Goal: Information Seeking & Learning: Learn about a topic

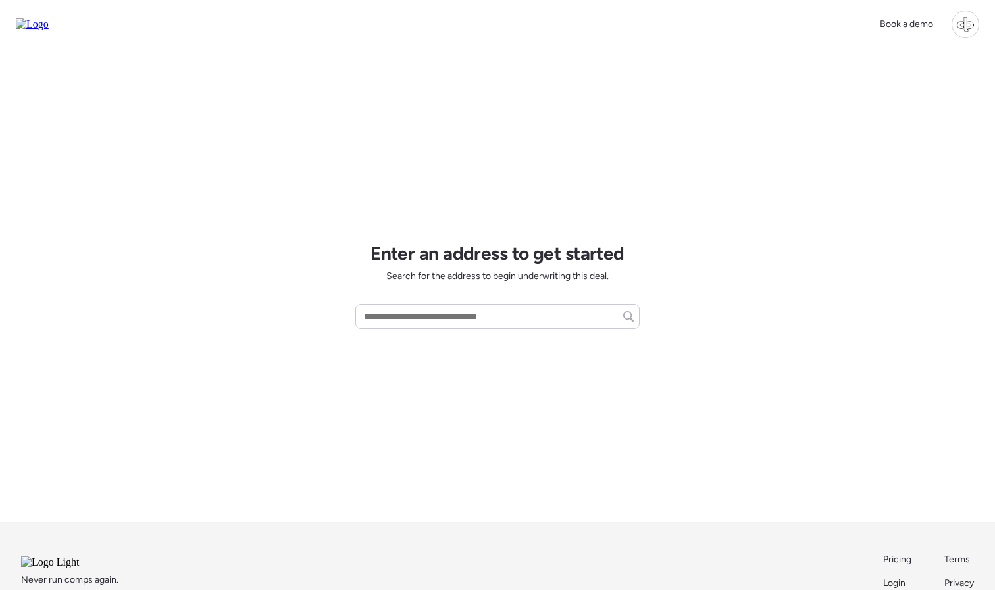
click at [956, 22] on div at bounding box center [966, 25] width 28 height 28
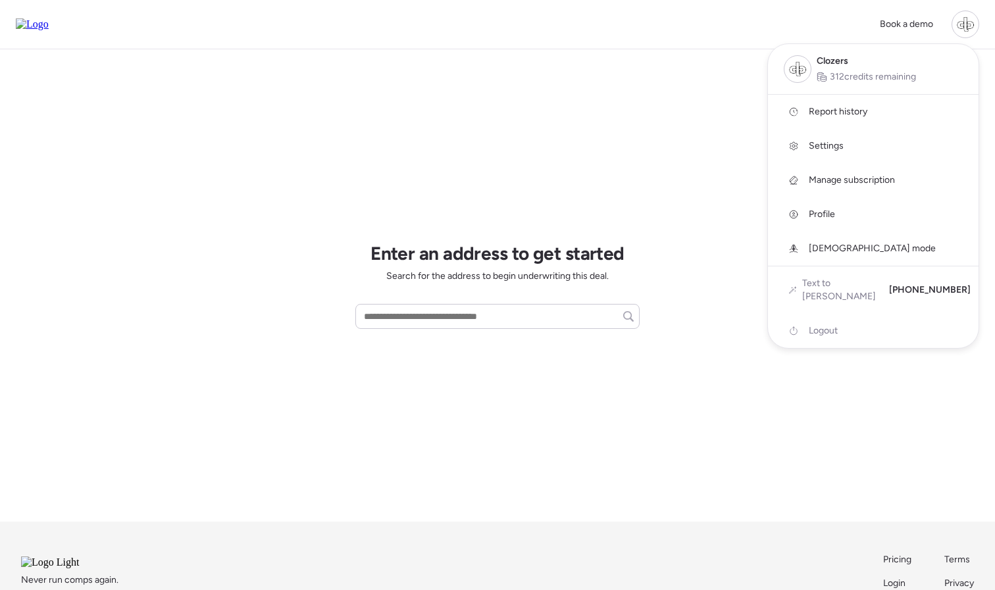
click at [856, 108] on span "Report history" at bounding box center [838, 111] width 59 height 13
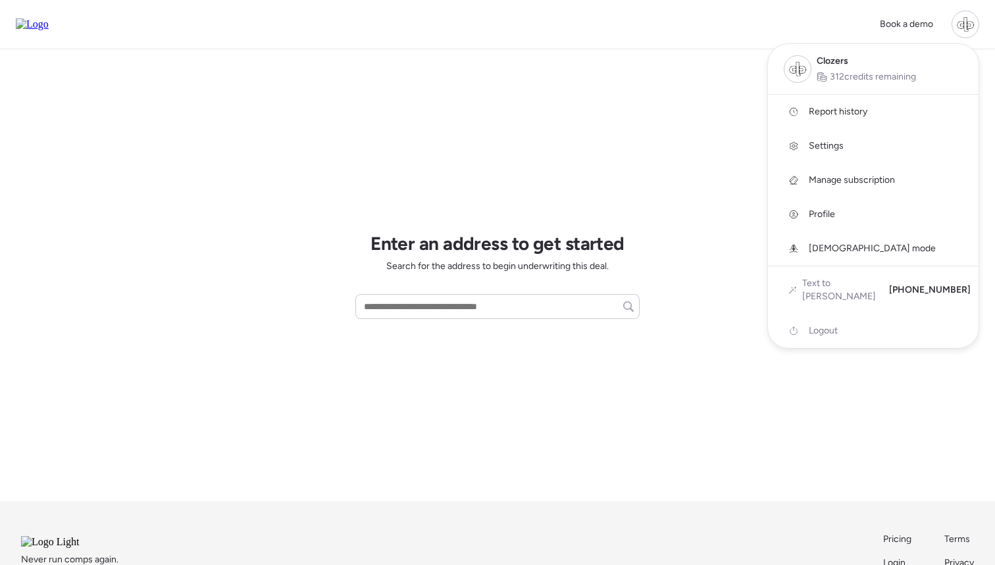
click at [536, 78] on div at bounding box center [497, 245] width 995 height 565
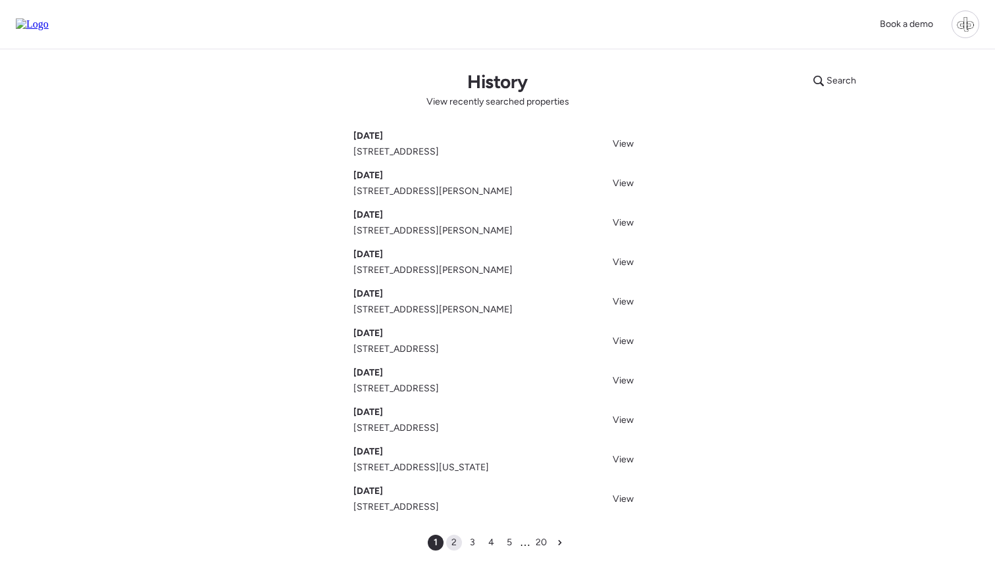
click at [452, 538] on span "2" at bounding box center [454, 542] width 5 height 13
click at [625, 263] on span "View" at bounding box center [623, 262] width 21 height 11
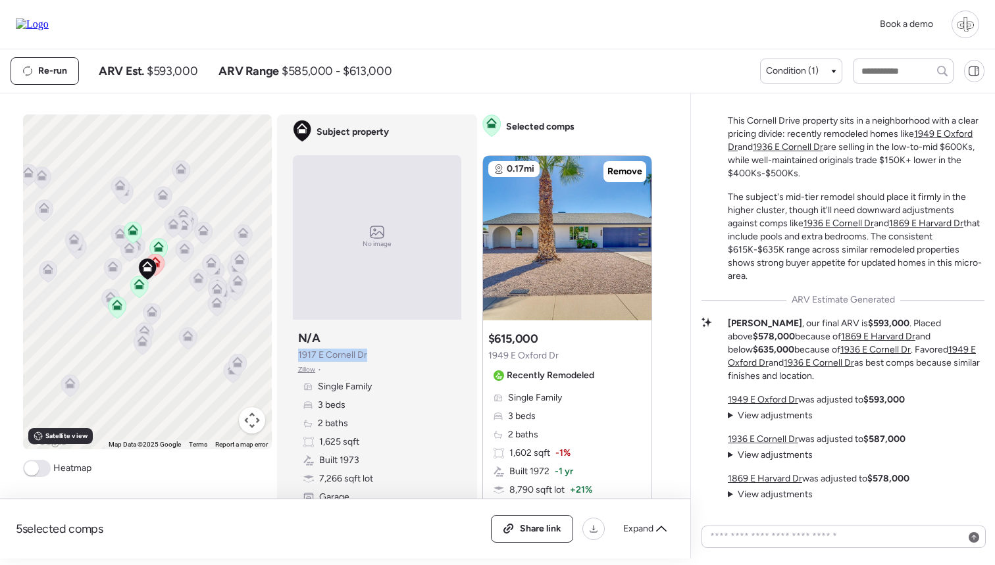
drag, startPoint x: 297, startPoint y: 357, endPoint x: 372, endPoint y: 357, distance: 75.0
click at [372, 357] on div "Subject property N/A 1917 E Cornell Dr Zillow • Single Family 3 beds 2 baths 1,…" at bounding box center [377, 426] width 169 height 203
drag, startPoint x: 299, startPoint y: 356, endPoint x: 369, endPoint y: 357, distance: 70.4
click at [370, 358] on div "Subject property N/A 1917 E Cornell Dr Zillow • Single Family 3 beds 2 baths 1,…" at bounding box center [377, 426] width 169 height 203
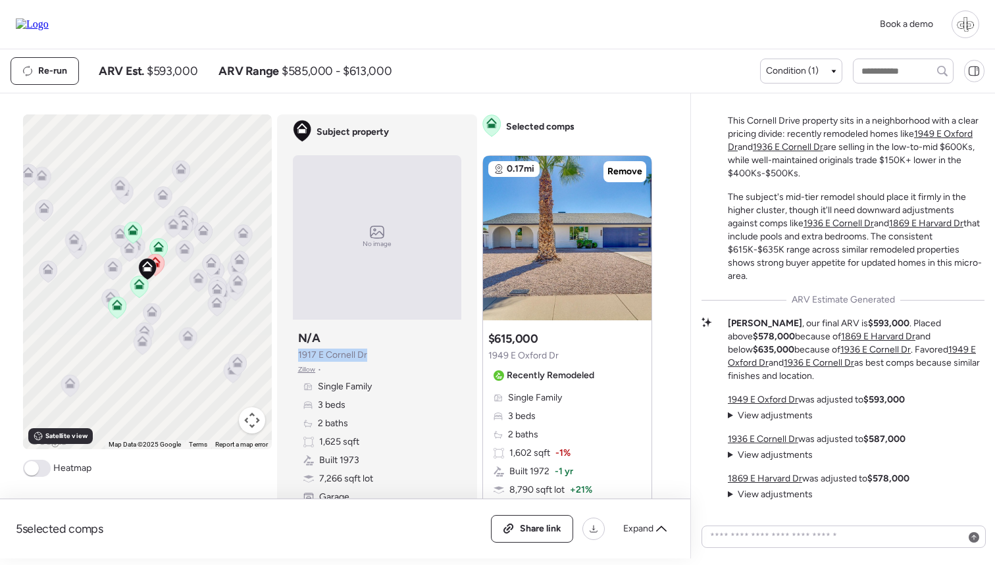
click at [369, 357] on div "Subject property N/A 1917 E Cornell Dr Zillow • Single Family 3 beds 2 baths 1,…" at bounding box center [377, 426] width 169 height 203
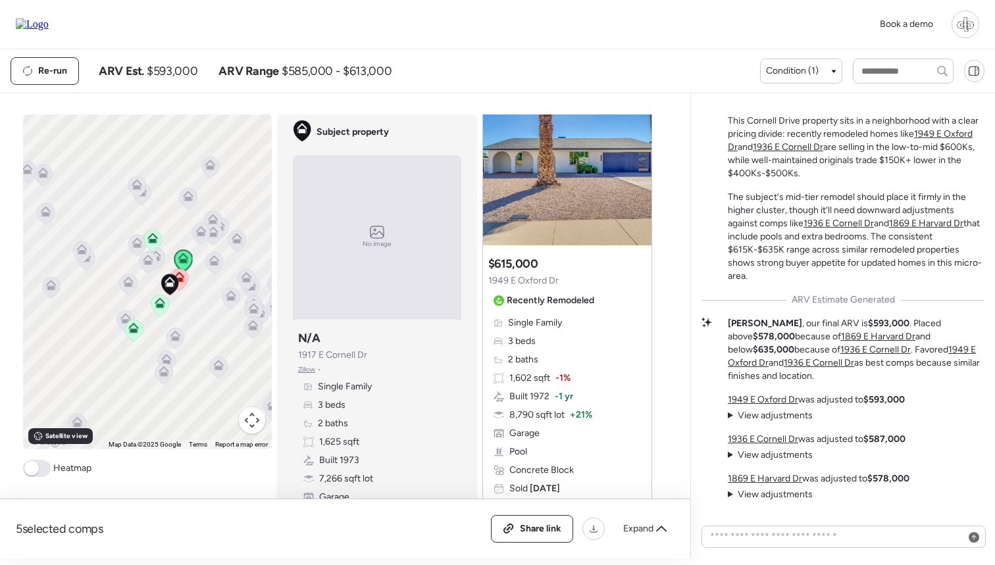
scroll to position [59, 0]
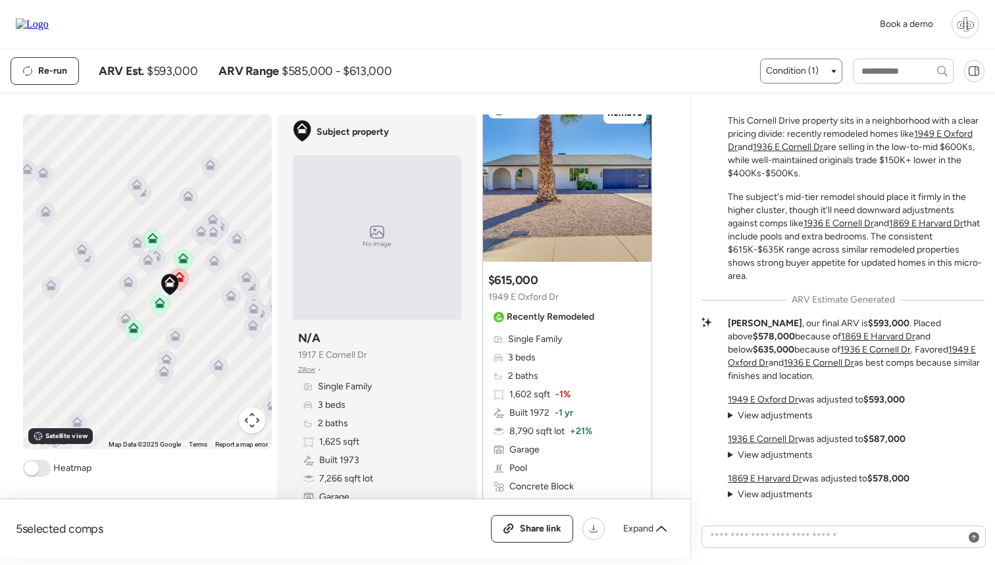
click at [791, 66] on span "Condition (1)" at bounding box center [792, 71] width 53 height 13
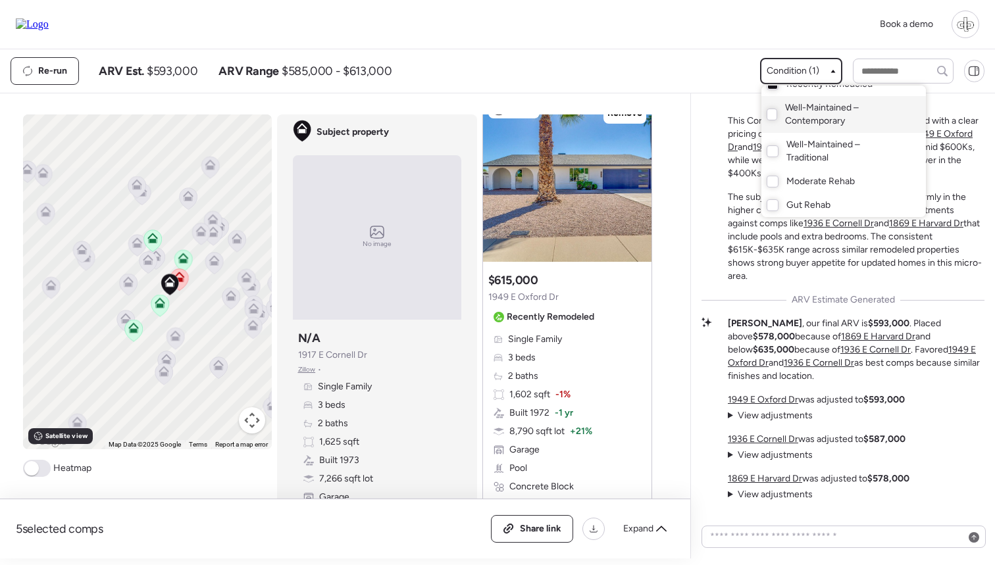
scroll to position [37, 0]
click at [737, 61] on div at bounding box center [497, 245] width 995 height 565
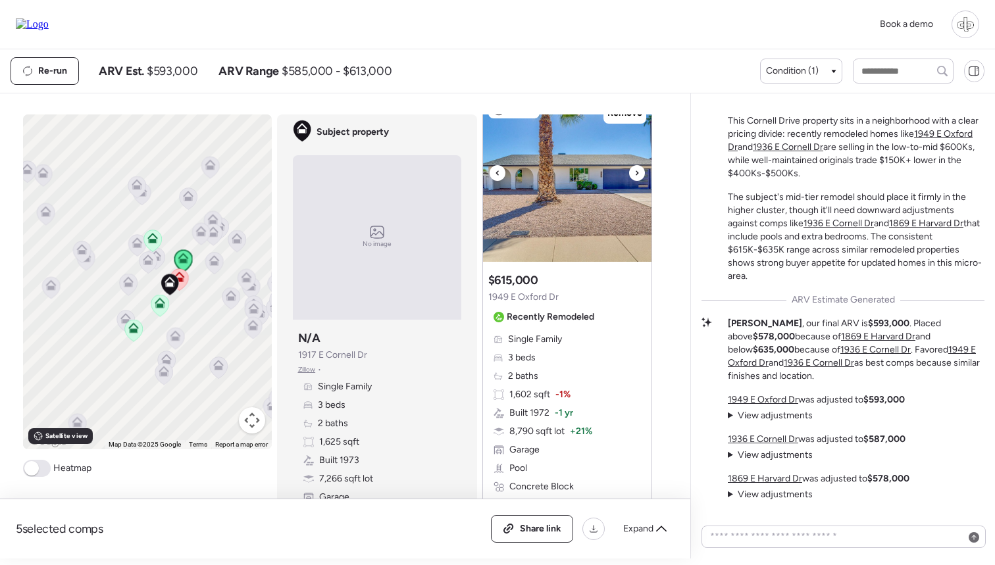
click at [582, 201] on img at bounding box center [567, 179] width 169 height 165
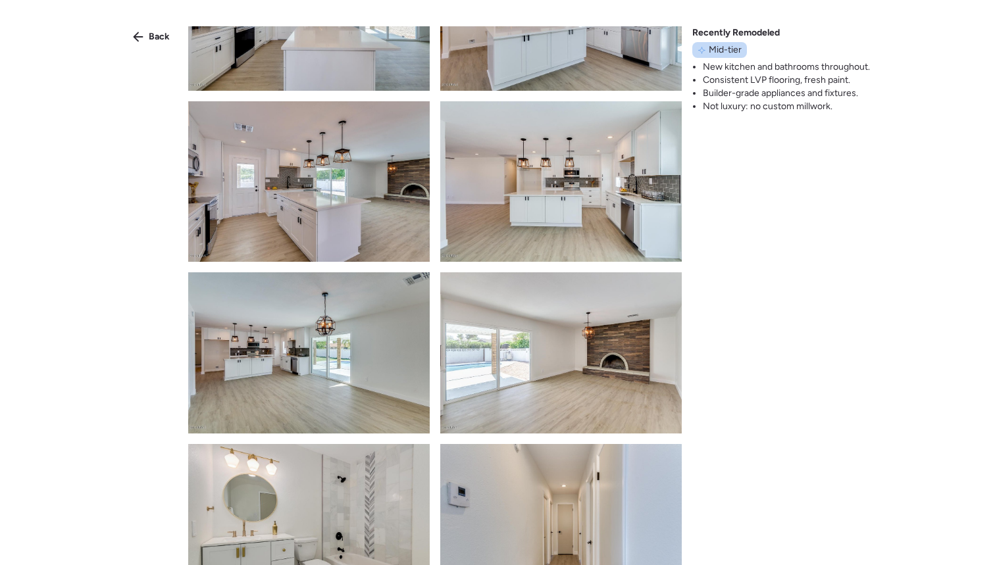
scroll to position [281, 0]
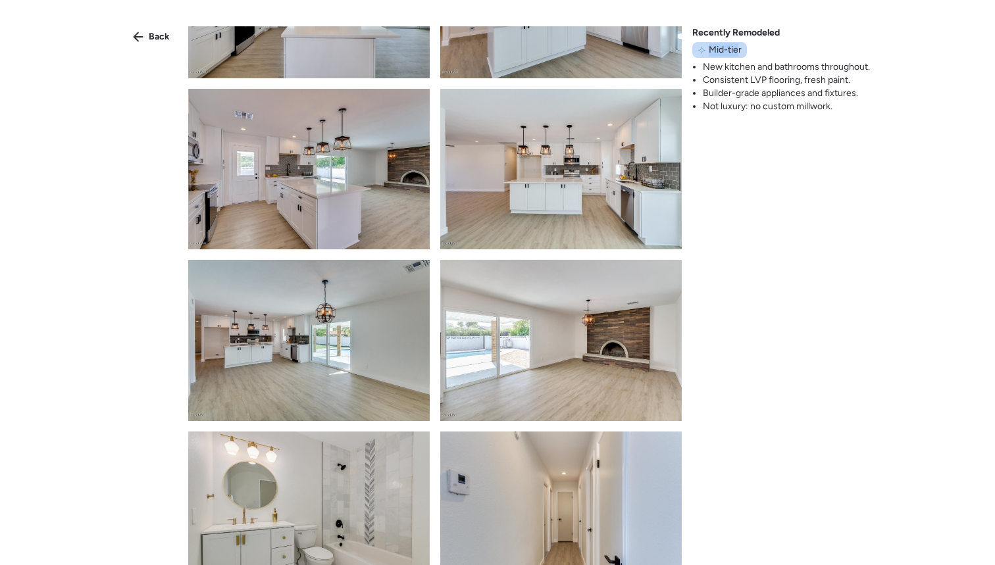
drag, startPoint x: 703, startPoint y: 47, endPoint x: 739, endPoint y: 47, distance: 36.2
click at [740, 48] on div "Mid-tier" at bounding box center [719, 50] width 55 height 16
click at [739, 47] on span "Mid-tier" at bounding box center [725, 49] width 33 height 13
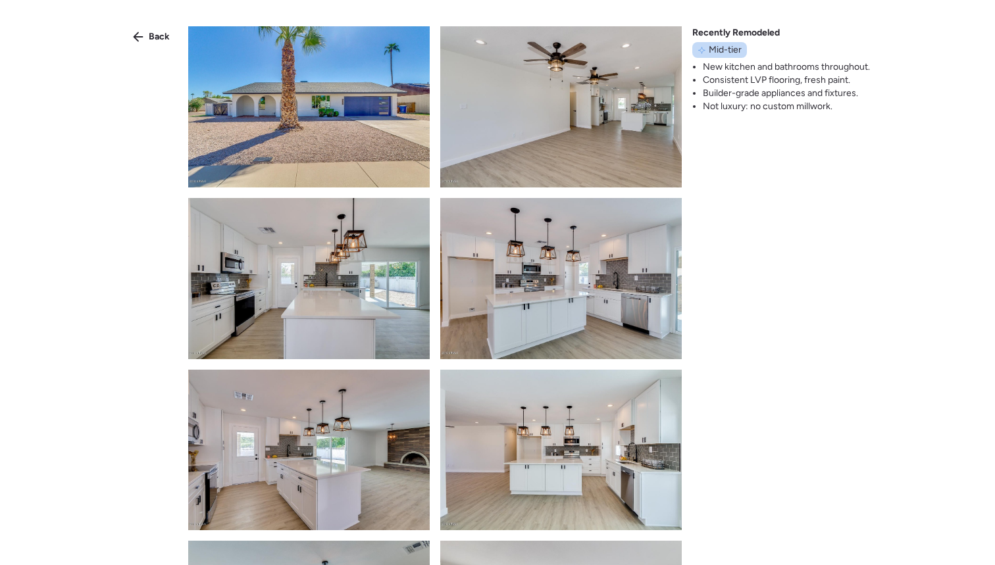
scroll to position [0, 0]
click at [157, 31] on span "Back" at bounding box center [159, 36] width 21 height 13
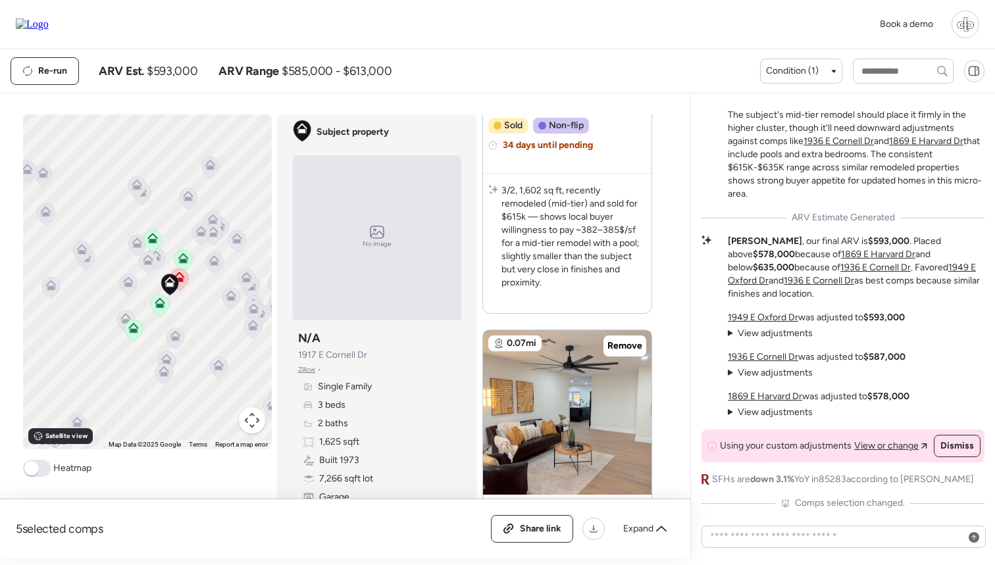
scroll to position [-9, 0]
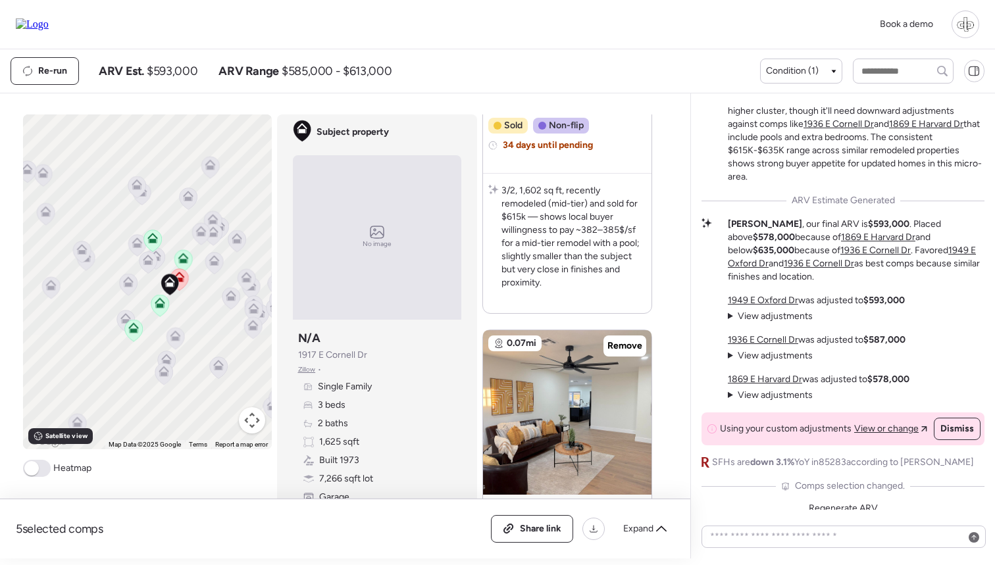
click at [764, 315] on span "View adjustments" at bounding box center [775, 316] width 75 height 11
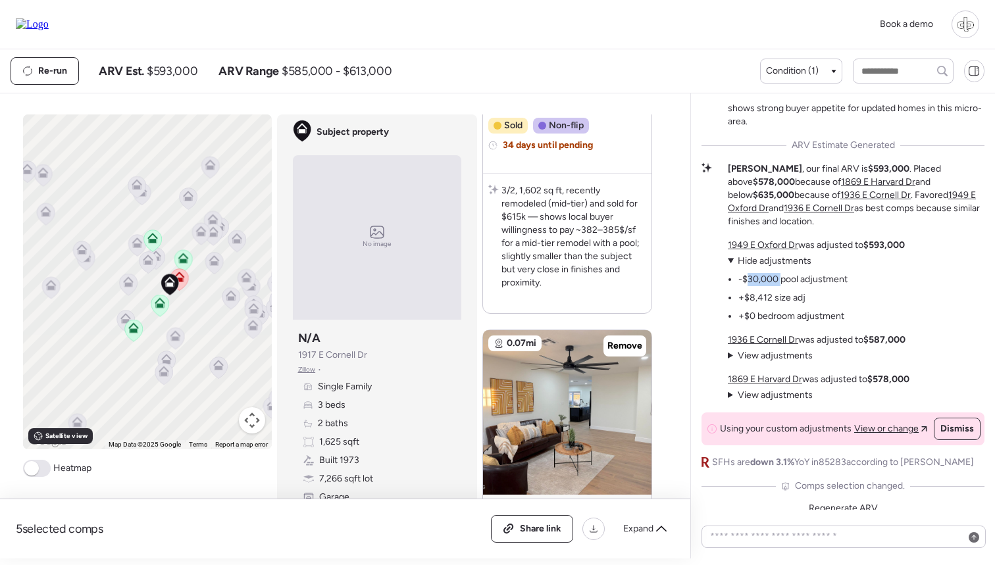
drag, startPoint x: 748, startPoint y: 278, endPoint x: 783, endPoint y: 278, distance: 34.2
click at [783, 278] on li "-$30,000 pool adjustment" at bounding box center [793, 279] width 109 height 13
click at [758, 355] on span "View adjustments" at bounding box center [775, 355] width 75 height 11
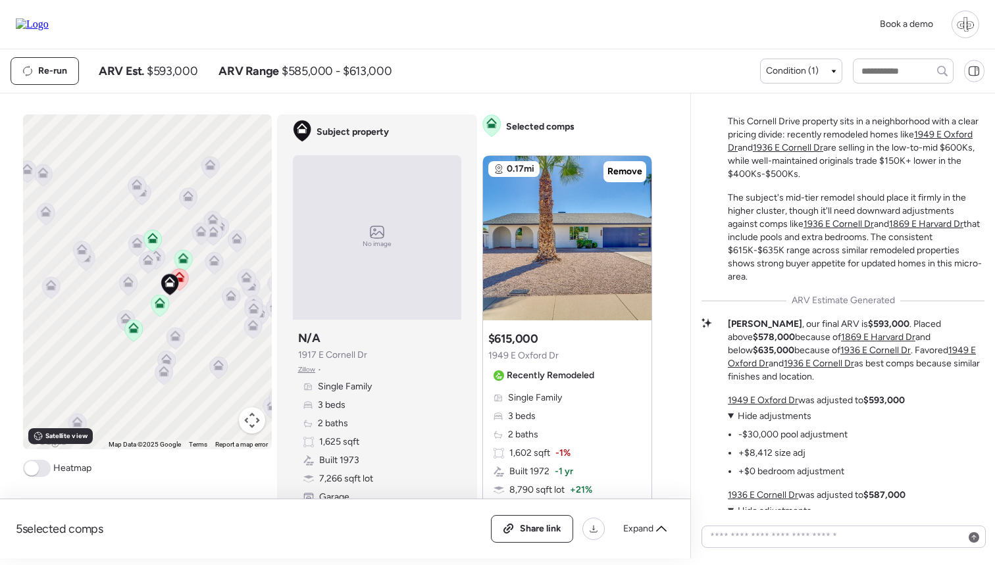
scroll to position [-219, 0]
click at [544, 61] on div "Re-run ARV Est. $593,000 ARV Range $585,000 - $613,000" at bounding box center [386, 71] width 750 height 28
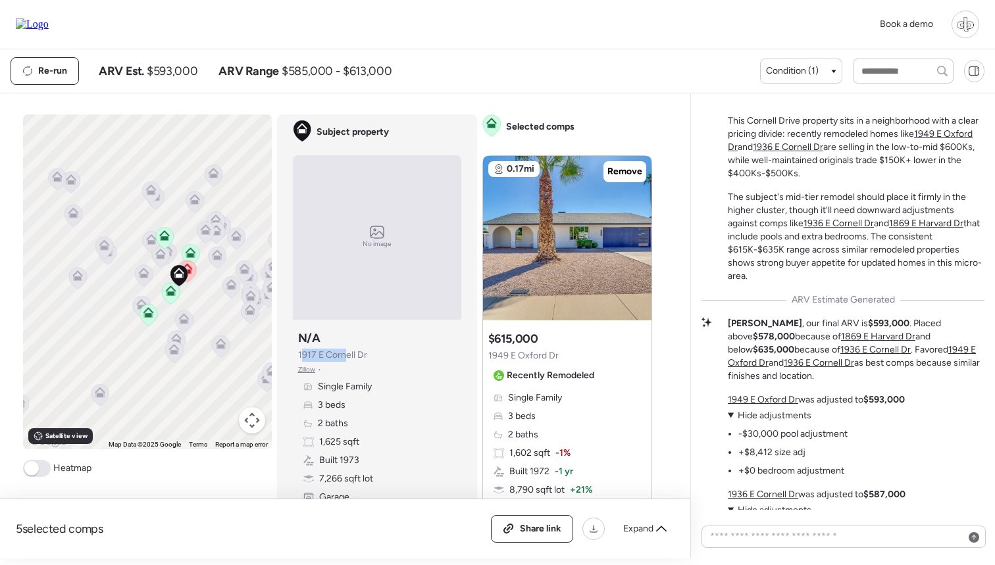
drag, startPoint x: 301, startPoint y: 355, endPoint x: 344, endPoint y: 355, distance: 43.4
click at [344, 355] on span "1917 E Cornell Dr" at bounding box center [332, 355] width 69 height 13
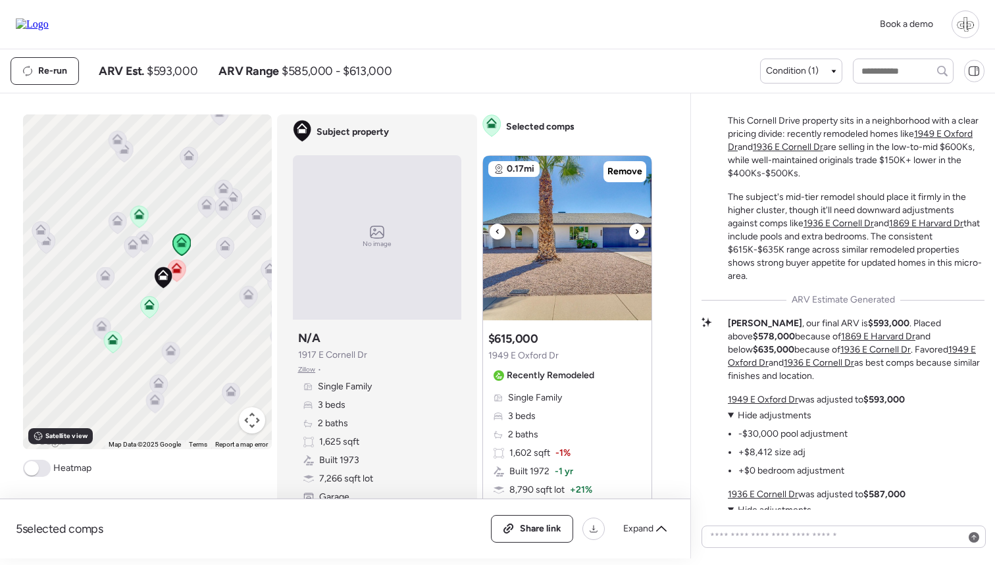
scroll to position [25, 0]
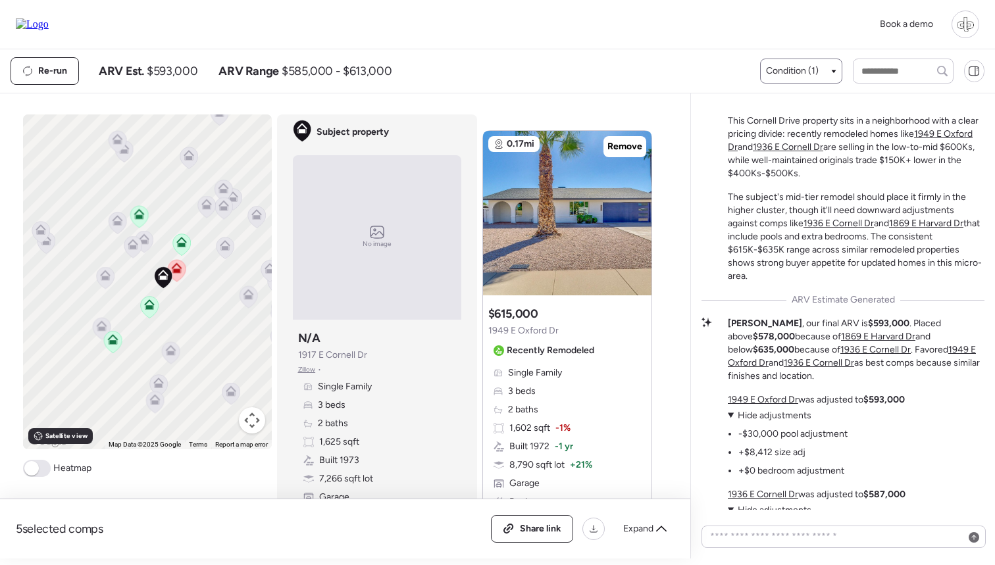
click at [789, 74] on span "Condition (1)" at bounding box center [792, 71] width 53 height 13
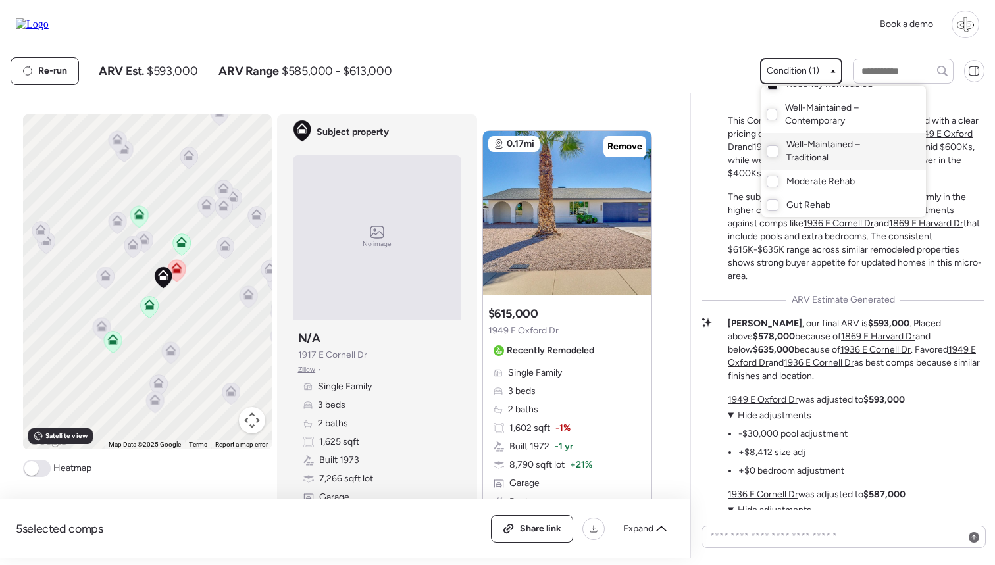
scroll to position [37, 0]
click at [682, 64] on div at bounding box center [497, 245] width 995 height 565
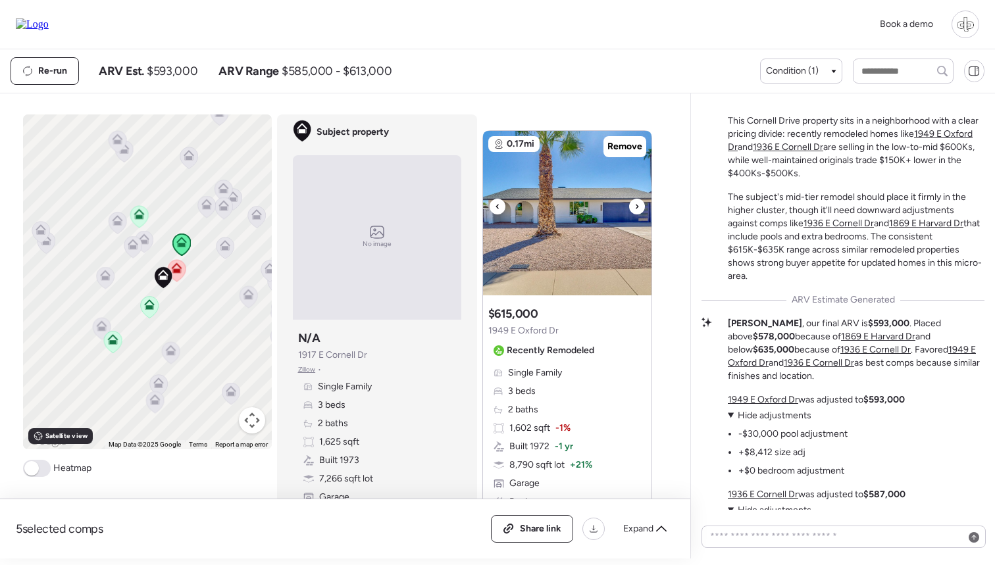
click at [541, 207] on img at bounding box center [567, 213] width 169 height 165
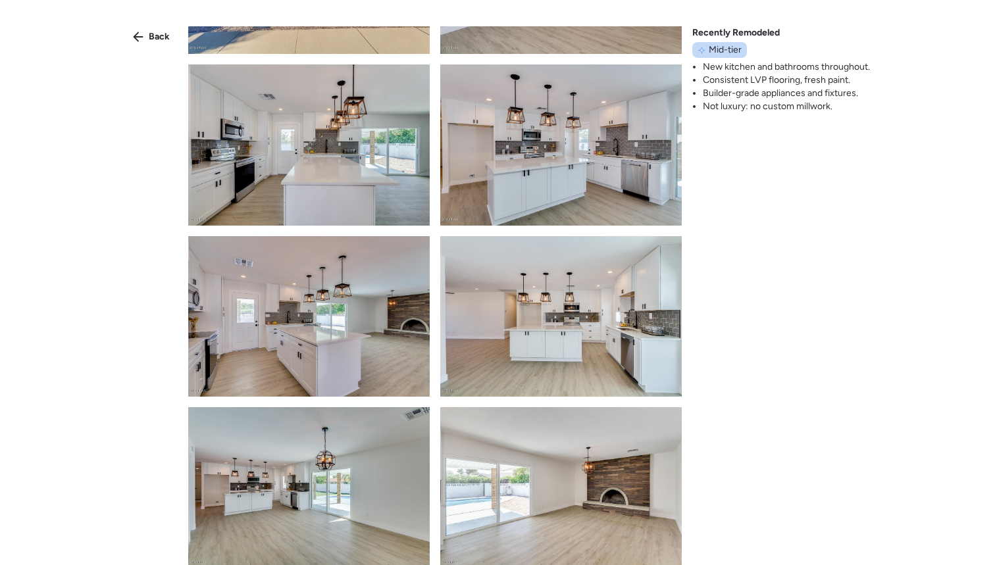
scroll to position [133, 0]
drag, startPoint x: 712, startPoint y: 49, endPoint x: 745, endPoint y: 50, distance: 33.6
click at [745, 50] on div "Mid-tier" at bounding box center [719, 50] width 55 height 16
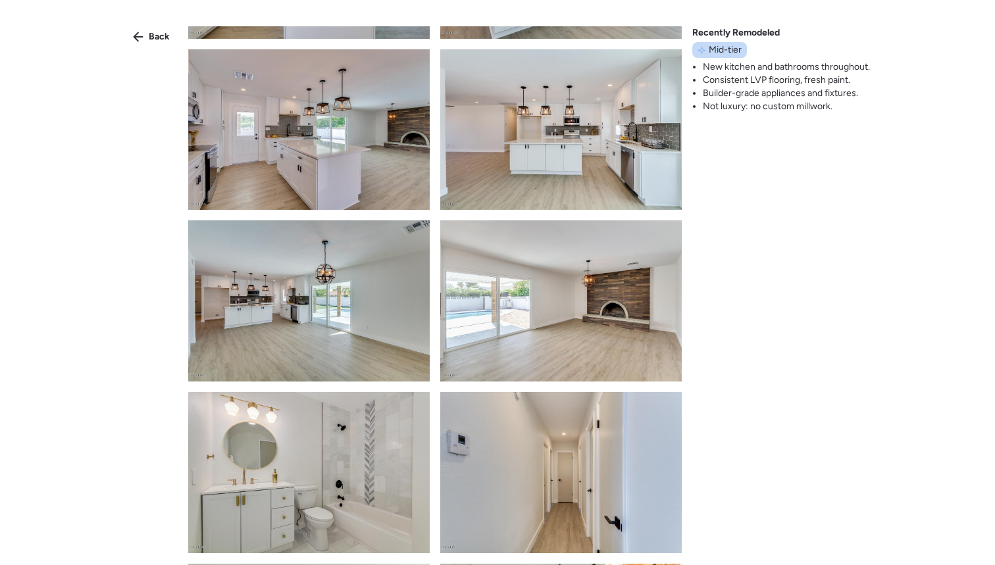
scroll to position [342, 0]
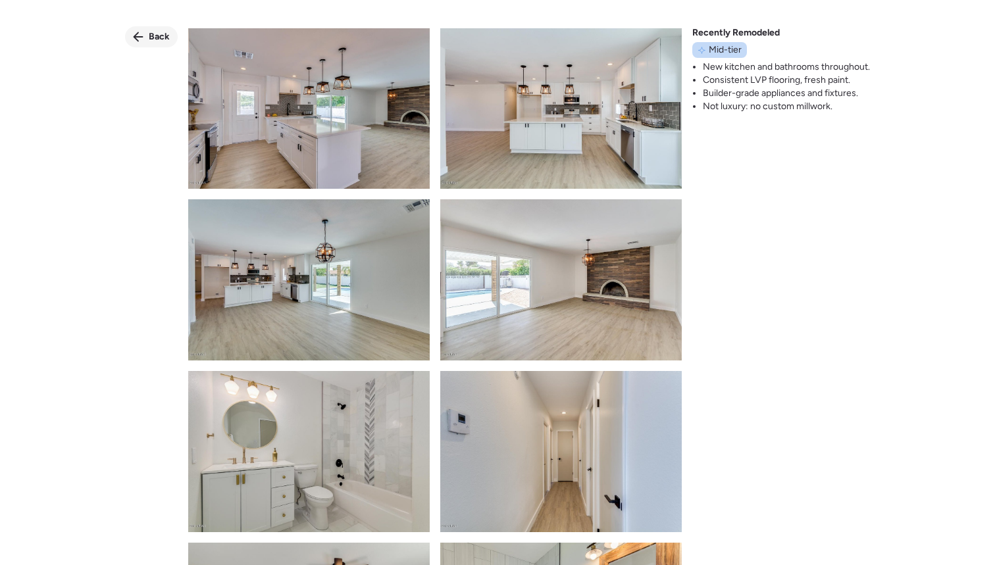
click at [145, 42] on div "Back" at bounding box center [151, 36] width 53 height 21
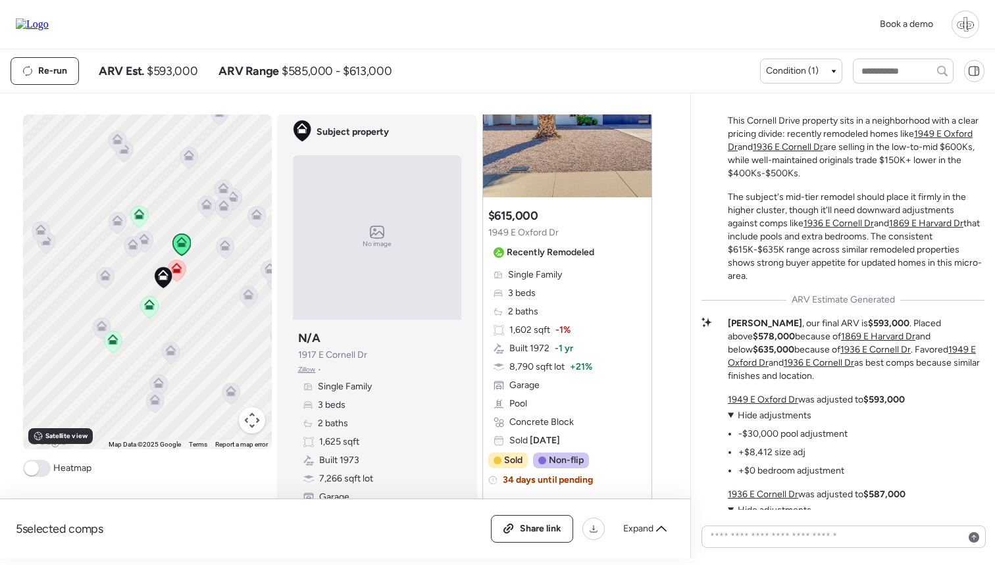
scroll to position [124, 0]
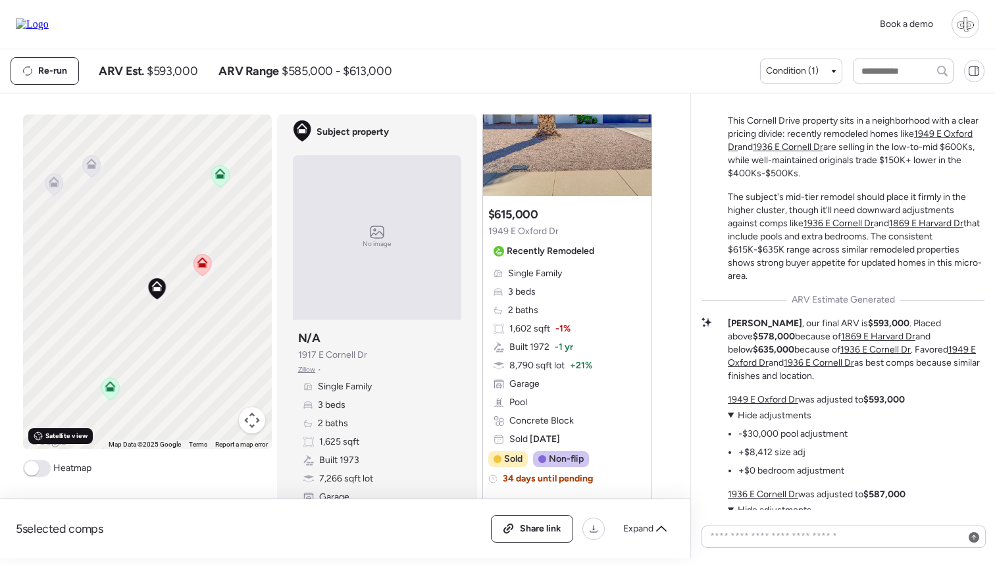
click at [80, 440] on span "Satellite view" at bounding box center [66, 436] width 42 height 11
click at [64, 437] on span "Road view" at bounding box center [61, 436] width 32 height 11
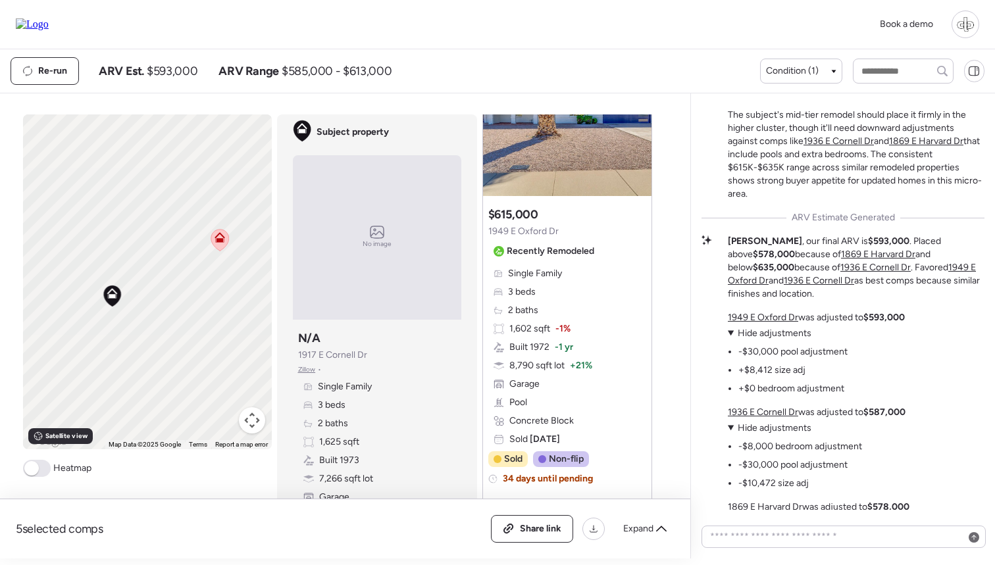
scroll to position [-122, 0]
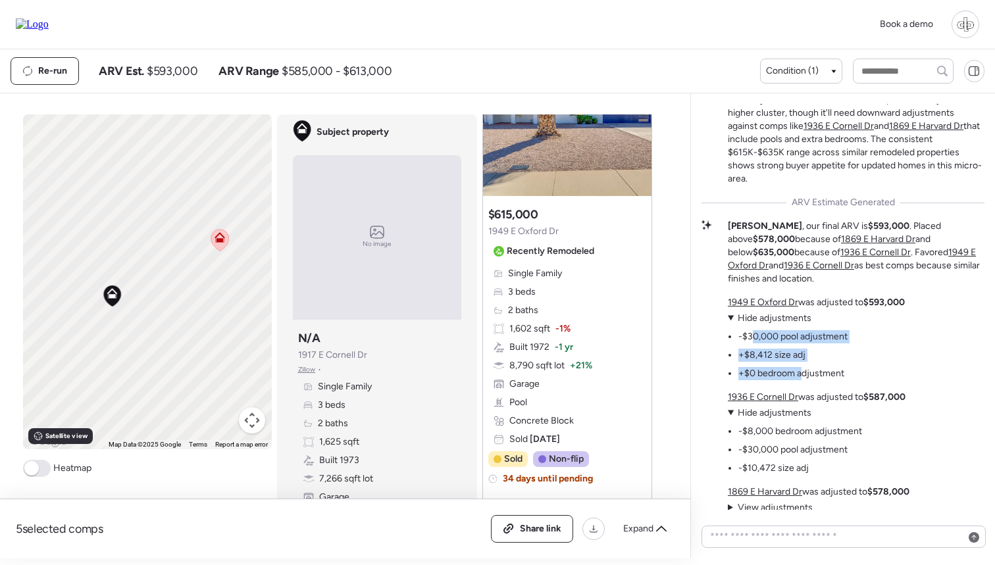
drag, startPoint x: 752, startPoint y: 335, endPoint x: 800, endPoint y: 369, distance: 59.2
click at [800, 369] on ul "-$30,000 pool adjustment +$8,412 size adj +$0 bedroom adjustment" at bounding box center [788, 352] width 120 height 55
click at [802, 369] on li "+$0 bedroom adjustment" at bounding box center [792, 373] width 106 height 13
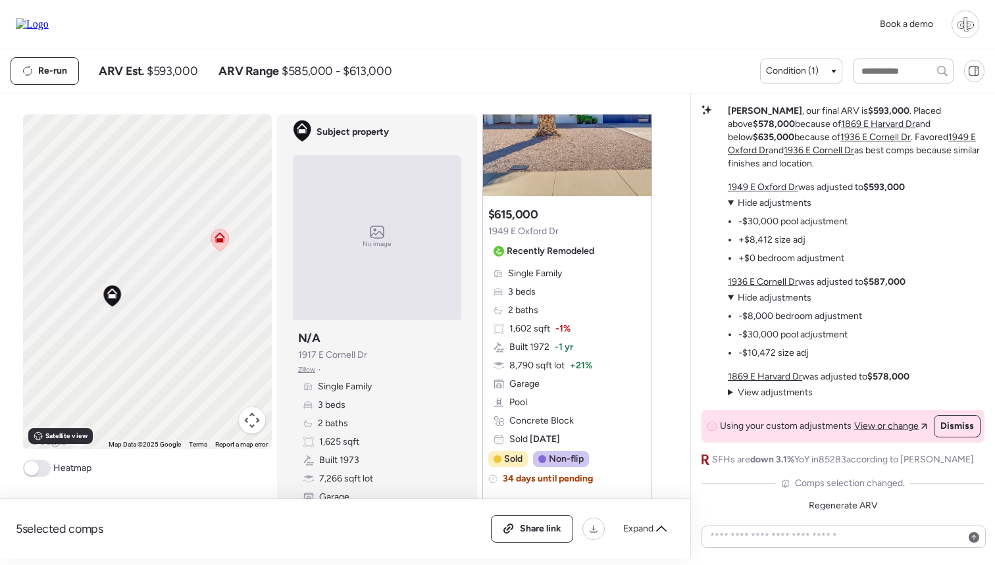
click at [902, 429] on span "View or change" at bounding box center [886, 426] width 65 height 13
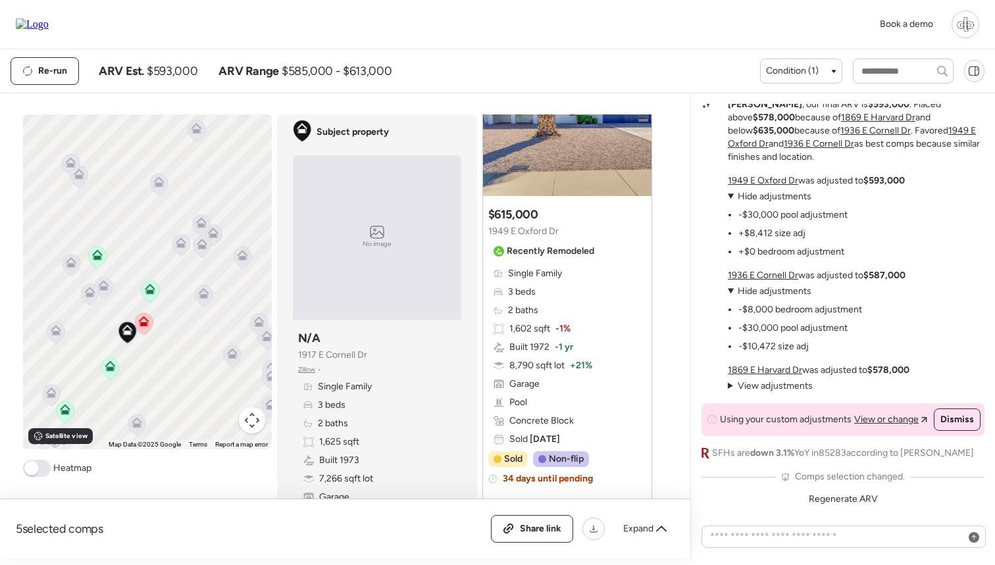
scroll to position [0, 0]
click at [794, 548] on div at bounding box center [844, 537] width 284 height 22
click at [794, 537] on textarea at bounding box center [844, 537] width 273 height 18
